Goal: Transaction & Acquisition: Purchase product/service

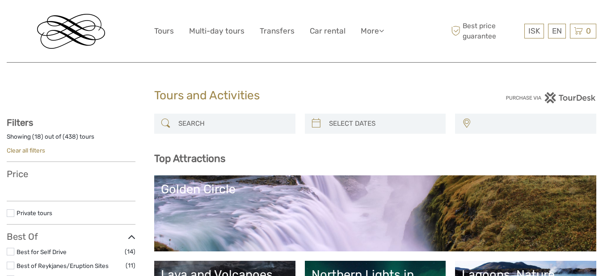
select select
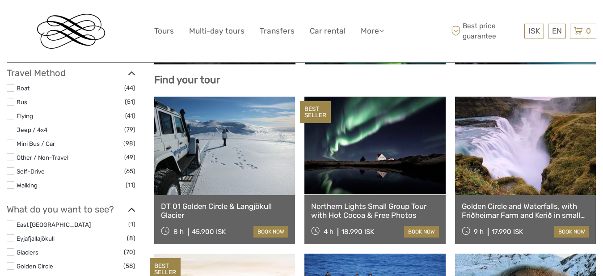
scroll to position [188, 0]
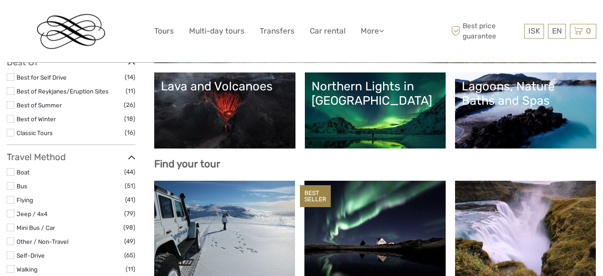
click at [485, 95] on div "Lagoons, Nature Baths and Spas" at bounding box center [526, 93] width 128 height 29
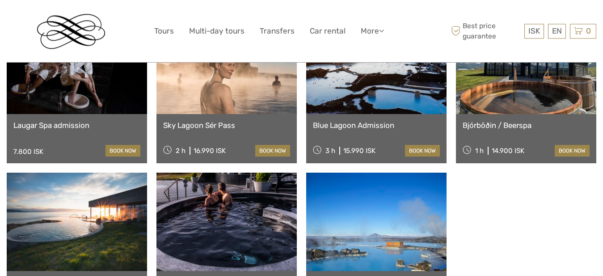
scroll to position [714, 0]
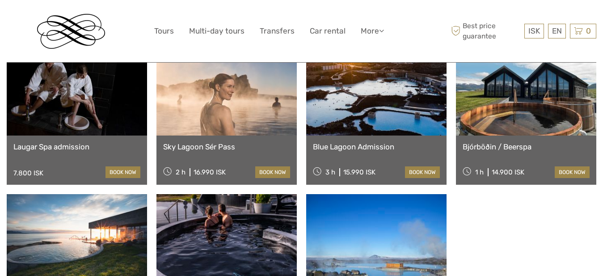
click at [219, 135] on link at bounding box center [226, 86] width 140 height 98
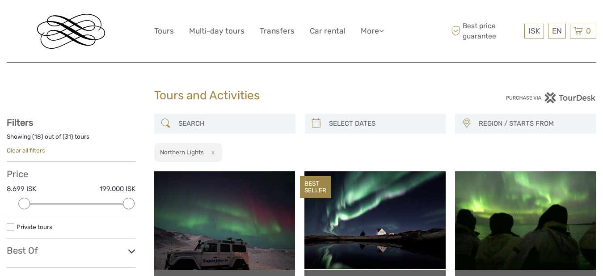
select select
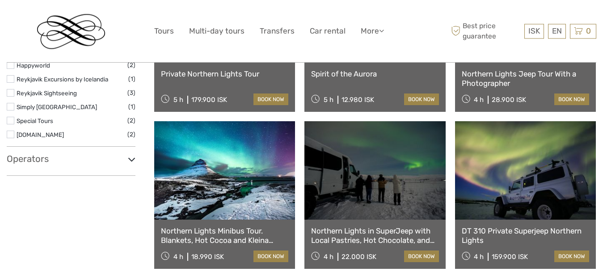
scroll to position [1157, 0]
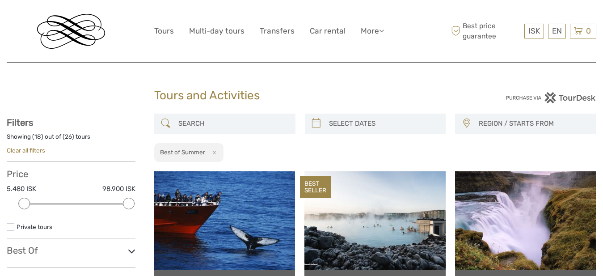
select select
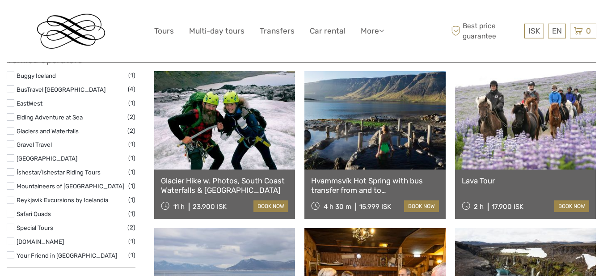
scroll to position [412, 0]
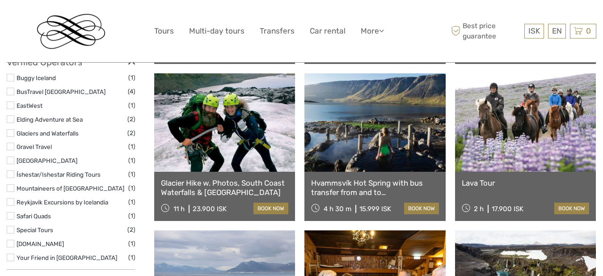
click at [238, 189] on link "Glacier Hike w. Photos, South Coast Waterfalls & Black Sand Beach" at bounding box center [224, 187] width 127 height 18
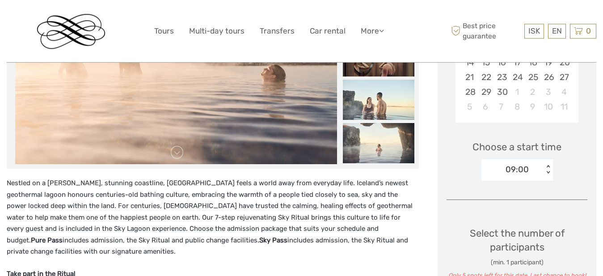
scroll to position [166, 0]
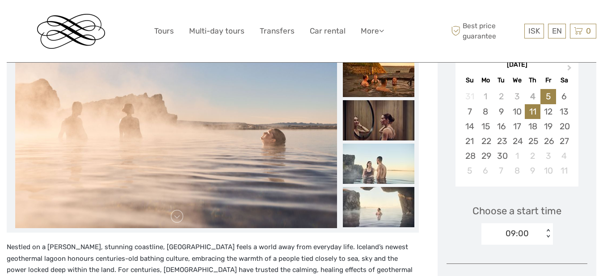
click at [534, 110] on div "11" at bounding box center [533, 111] width 16 height 15
click at [548, 110] on div "12" at bounding box center [548, 111] width 16 height 15
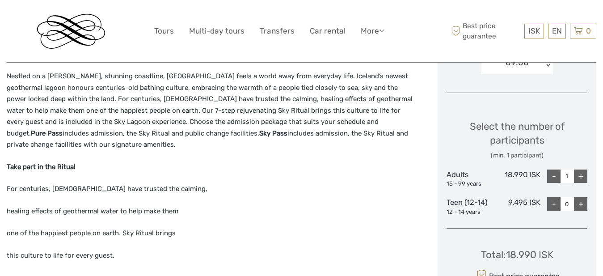
scroll to position [310, 0]
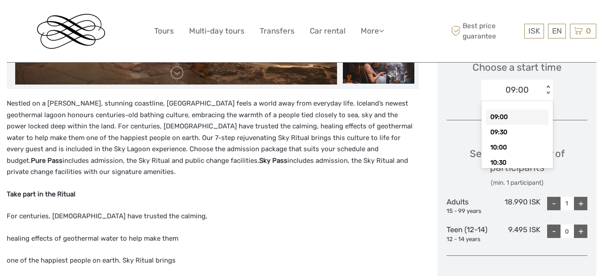
click at [537, 91] on div "09:00" at bounding box center [512, 89] width 62 height 13
click at [499, 146] on div "10:00" at bounding box center [517, 147] width 63 height 15
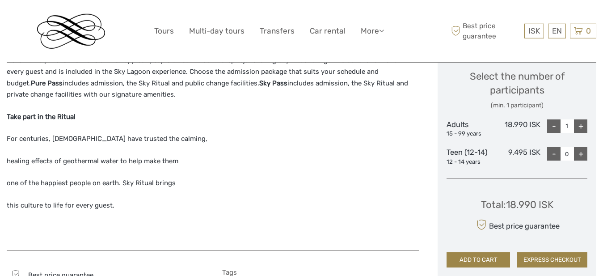
scroll to position [389, 0]
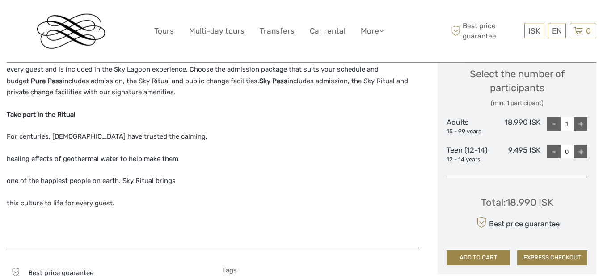
click at [582, 122] on div "+" at bounding box center [580, 123] width 13 height 13
type input "5"
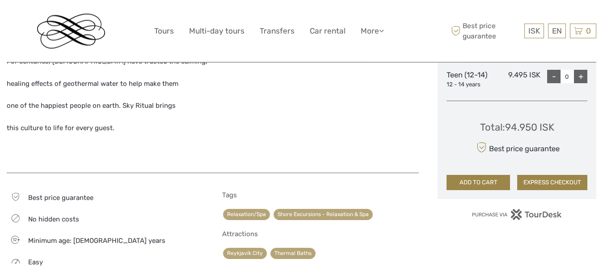
scroll to position [469, 0]
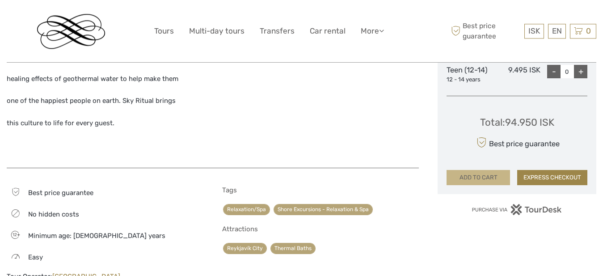
click at [463, 178] on button "ADD TO CART" at bounding box center [477, 177] width 63 height 15
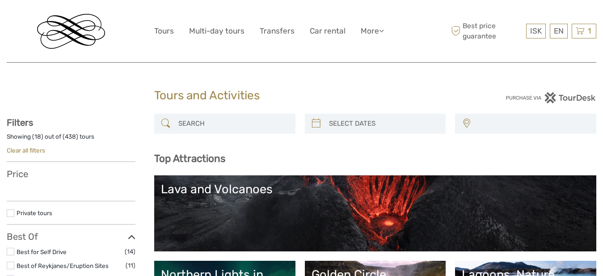
select select
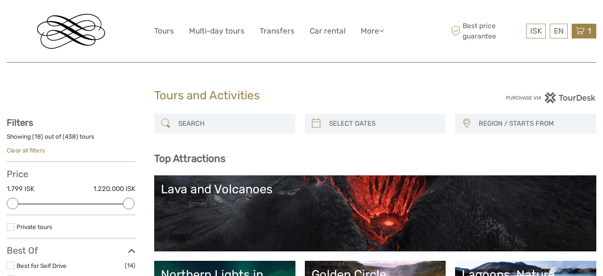
click at [588, 33] on span "1" at bounding box center [589, 30] width 6 height 9
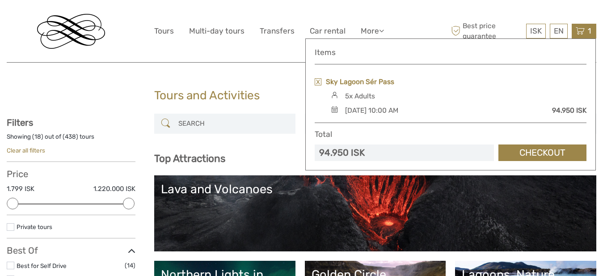
click at [358, 79] on link "Sky Lagoon Sér Pass" at bounding box center [360, 82] width 68 height 10
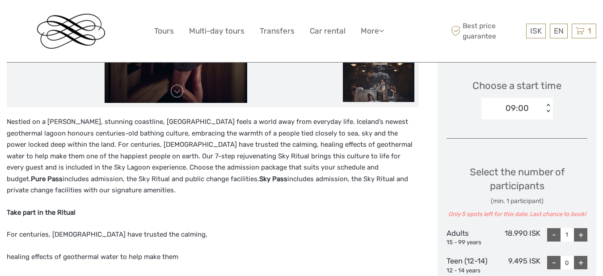
scroll to position [48, 0]
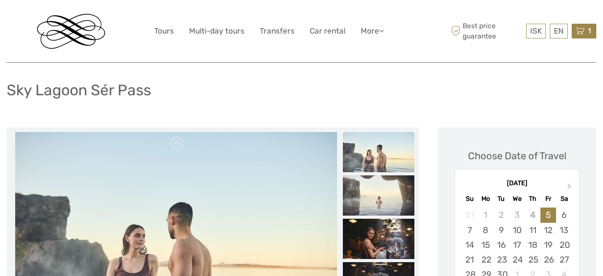
click at [580, 31] on icon at bounding box center [580, 30] width 9 height 11
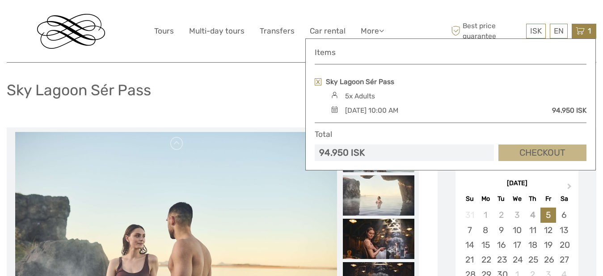
click at [515, 153] on link "Checkout" at bounding box center [542, 152] width 88 height 17
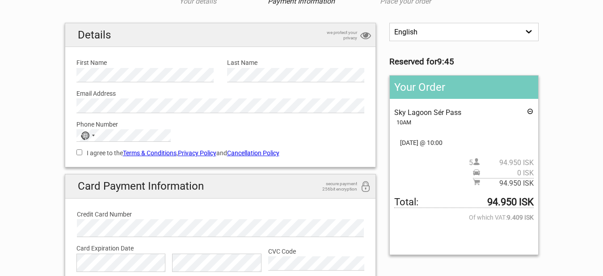
scroll to position [58, 0]
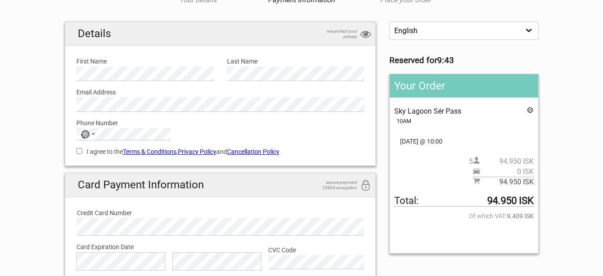
click at [527, 31] on select "English Español Deutsch" at bounding box center [463, 30] width 149 height 18
click at [155, 151] on link "Terms & Conditions" at bounding box center [150, 151] width 54 height 7
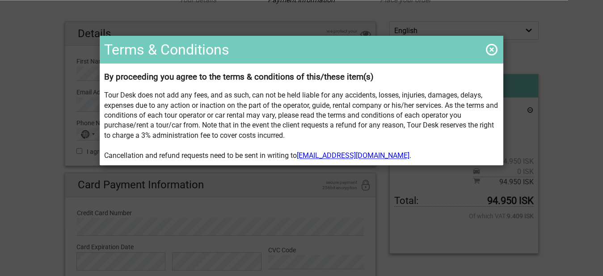
click at [487, 48] on span at bounding box center [491, 49] width 14 height 14
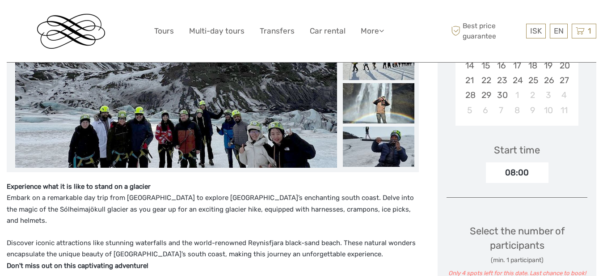
scroll to position [333, 0]
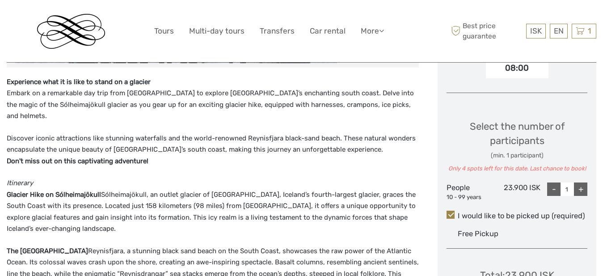
click at [580, 189] on div "+" at bounding box center [580, 188] width 13 height 13
type input "4"
click at [580, 189] on div "+" at bounding box center [580, 188] width 13 height 13
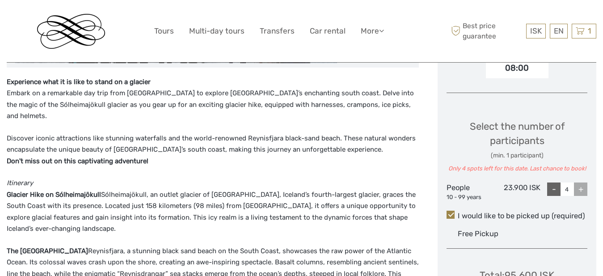
click at [581, 191] on div "+" at bounding box center [580, 188] width 13 height 13
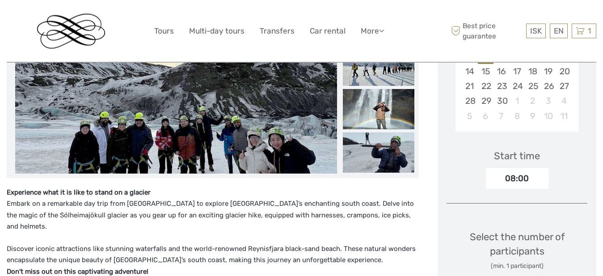
scroll to position [198, 0]
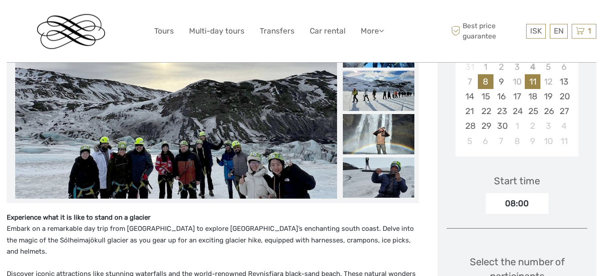
click at [534, 78] on div "11" at bounding box center [533, 81] width 16 height 15
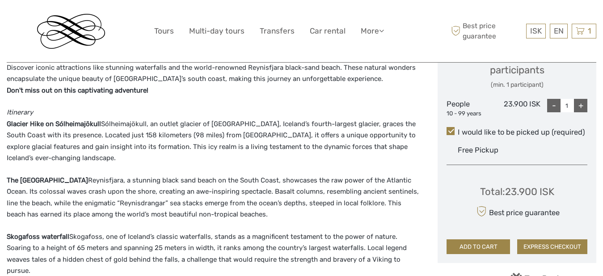
scroll to position [432, 0]
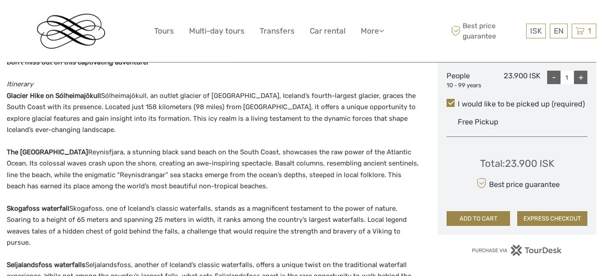
click at [581, 78] on div "+" at bounding box center [580, 77] width 13 height 13
type input "5"
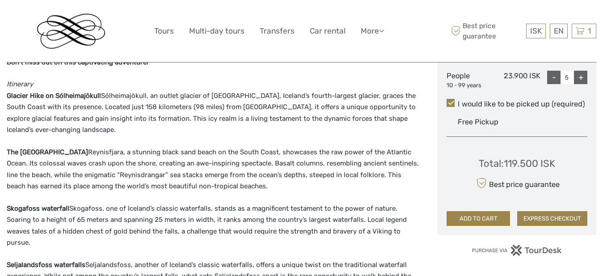
scroll to position [381, 0]
